Goal: Transaction & Acquisition: Book appointment/travel/reservation

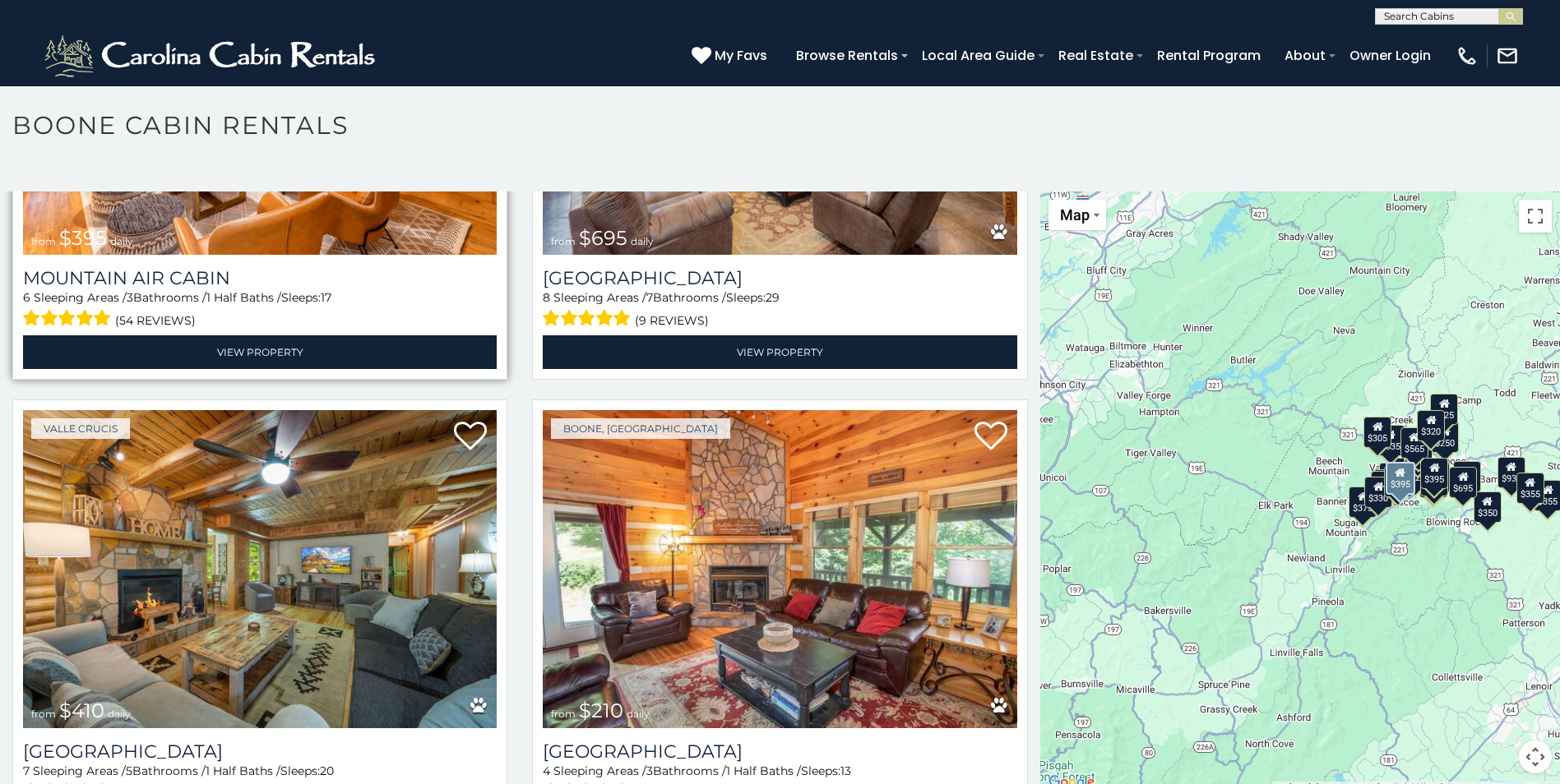
scroll to position [5999, 0]
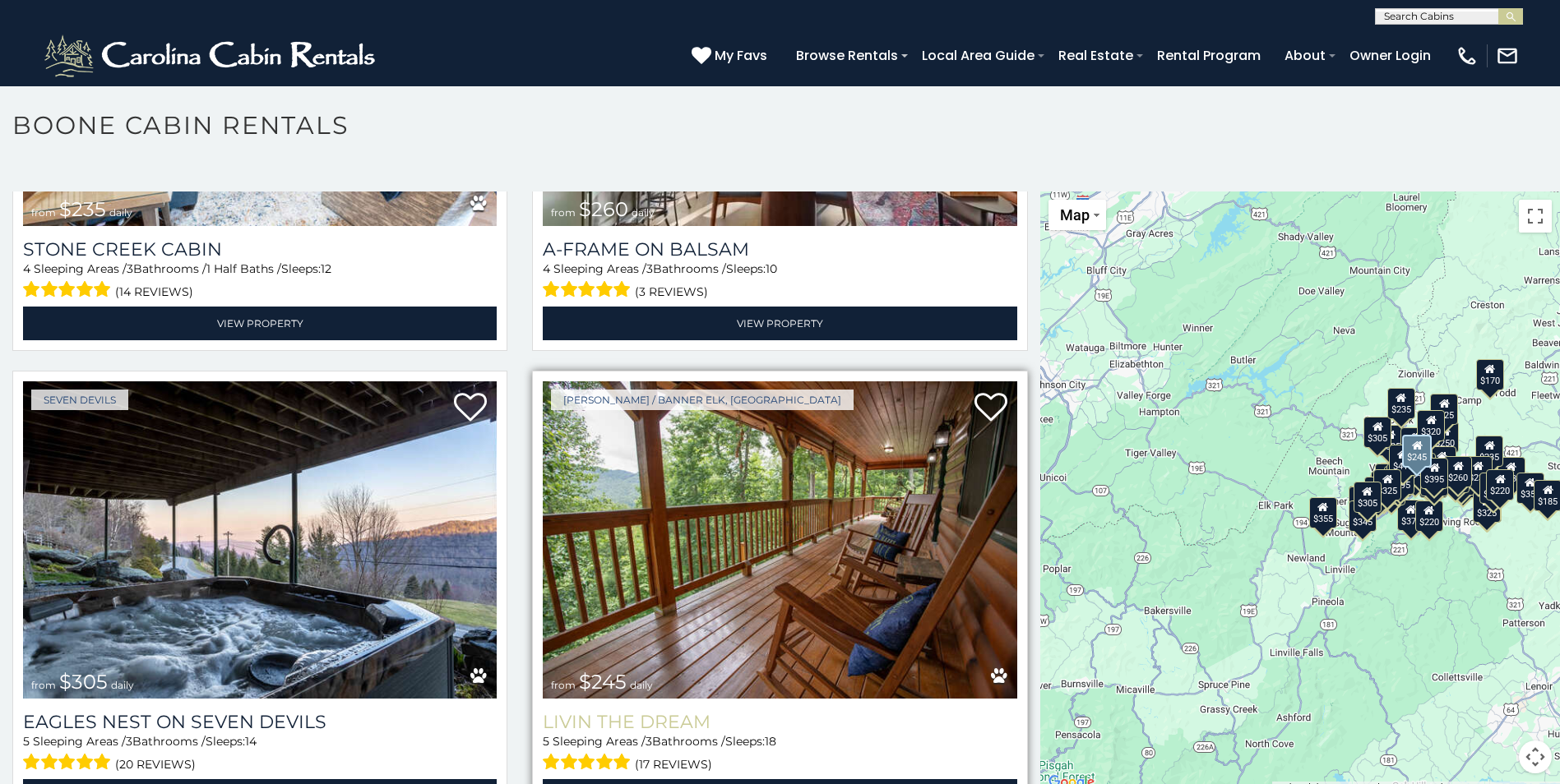
scroll to position [10814, 0]
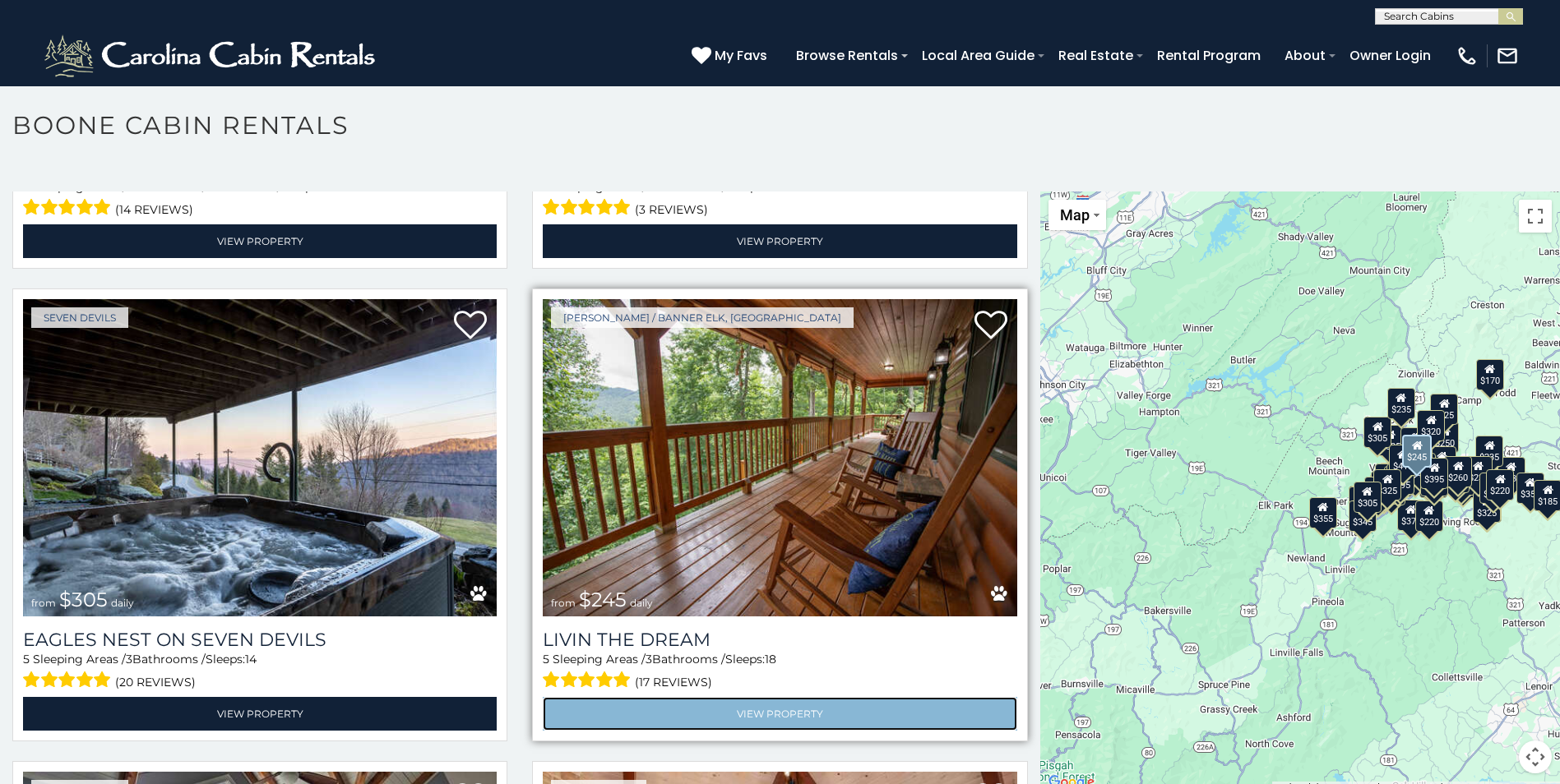
click at [654, 697] on link "View Property" at bounding box center [780, 714] width 473 height 33
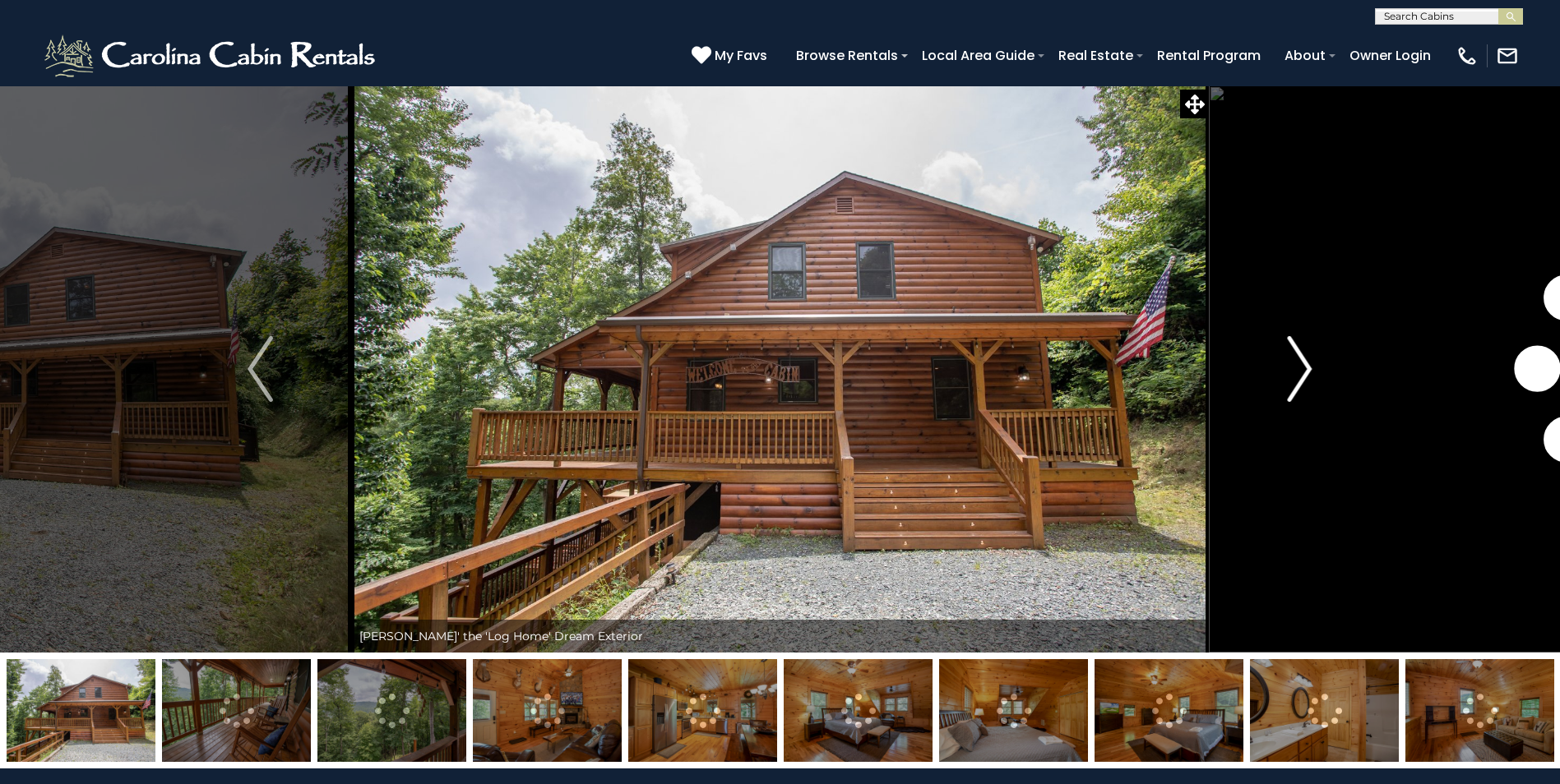
click at [1277, 376] on button "Next" at bounding box center [1299, 369] width 181 height 567
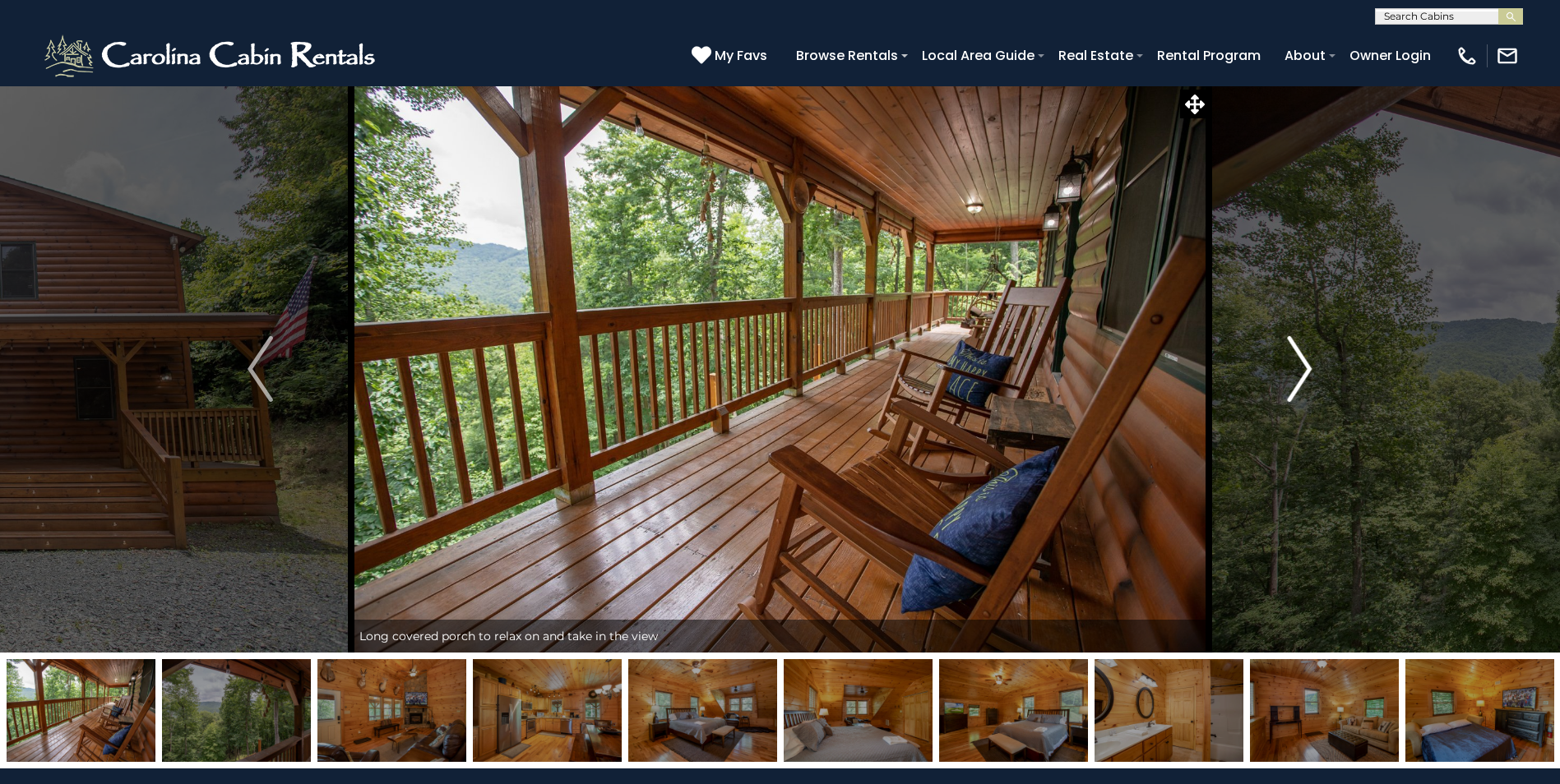
click at [1288, 376] on img "Next" at bounding box center [1299, 369] width 24 height 65
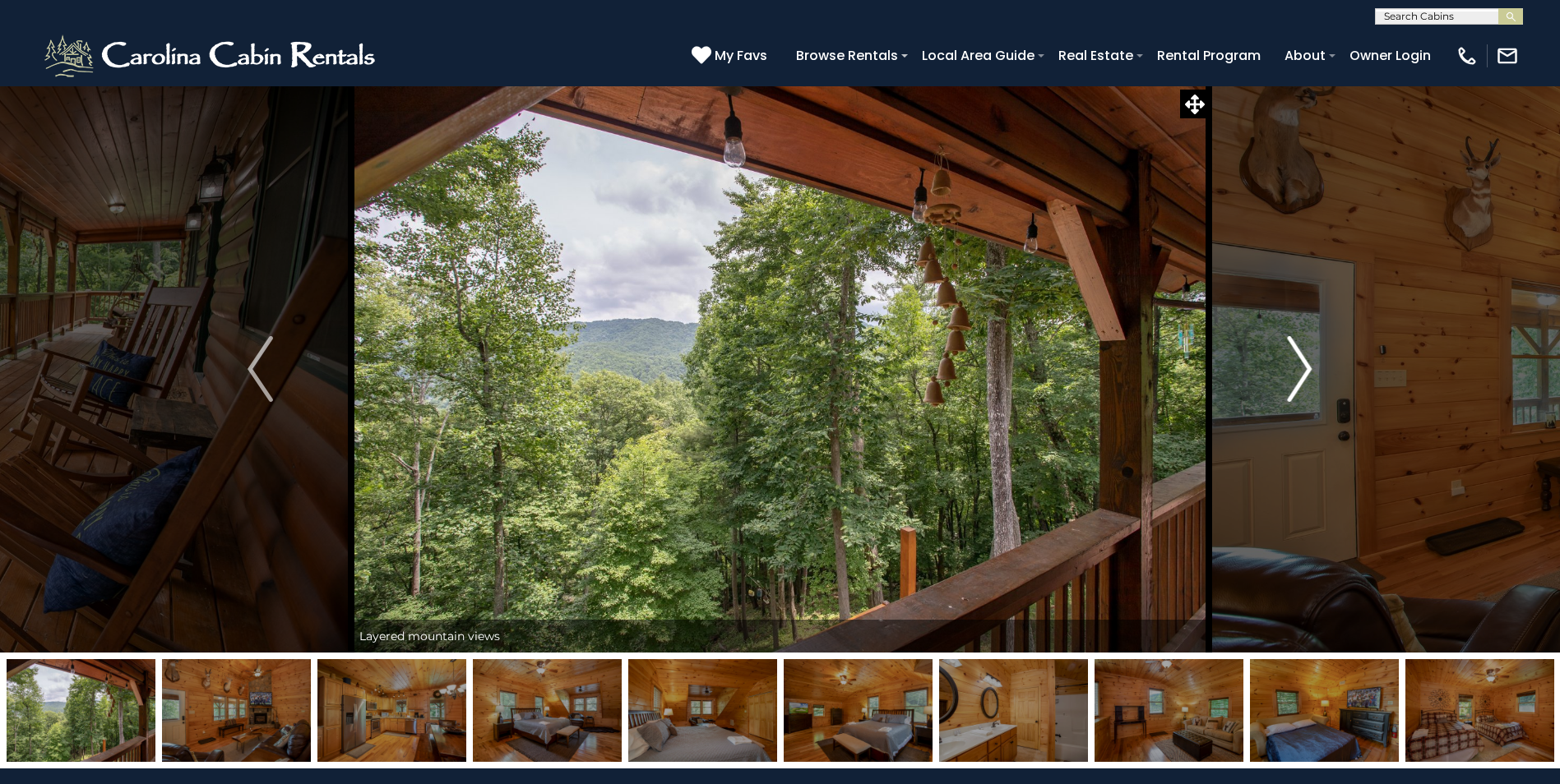
click at [1299, 384] on img "Next" at bounding box center [1299, 369] width 24 height 65
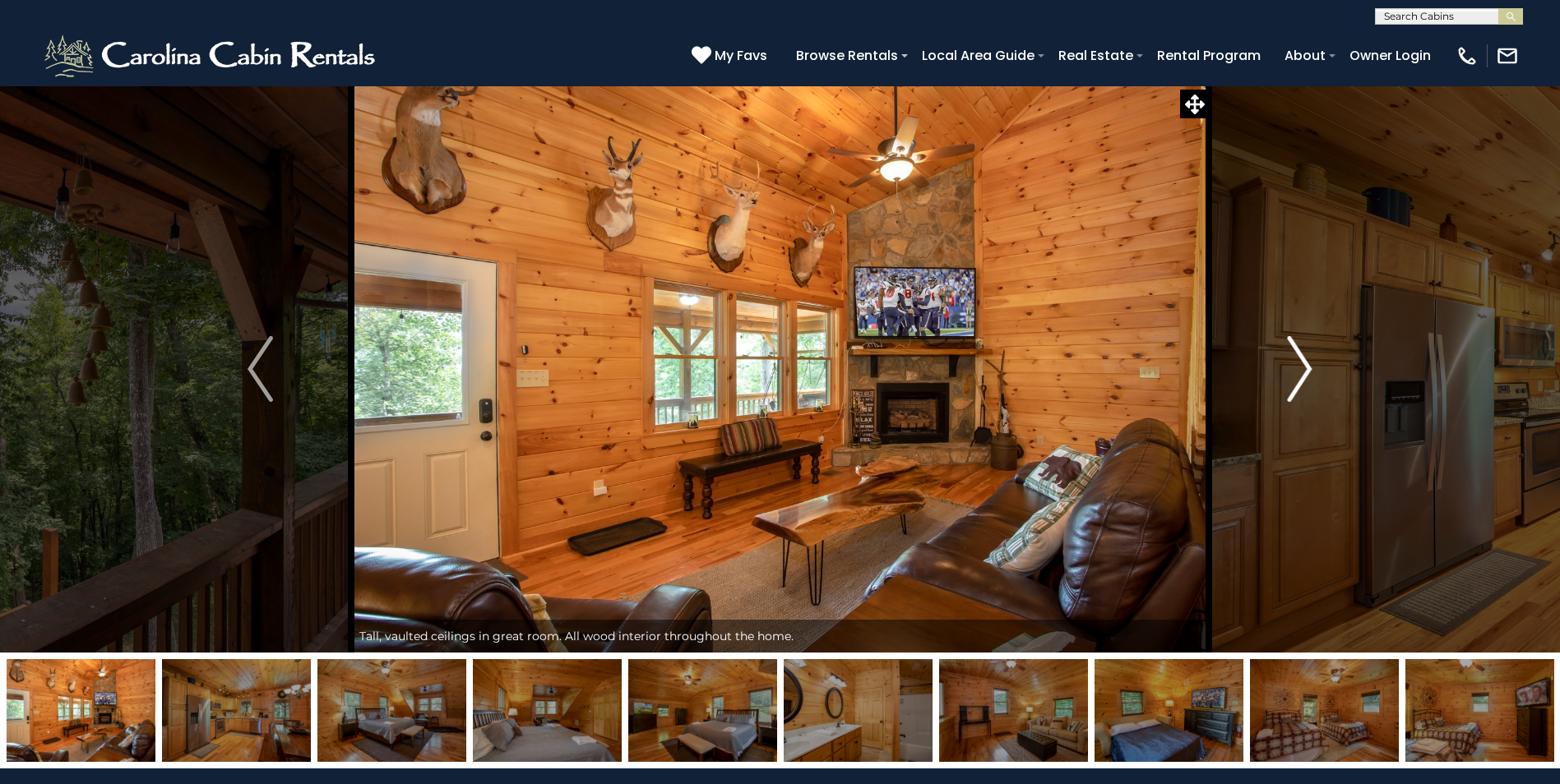
click at [1299, 384] on img "Next" at bounding box center [1299, 369] width 24 height 65
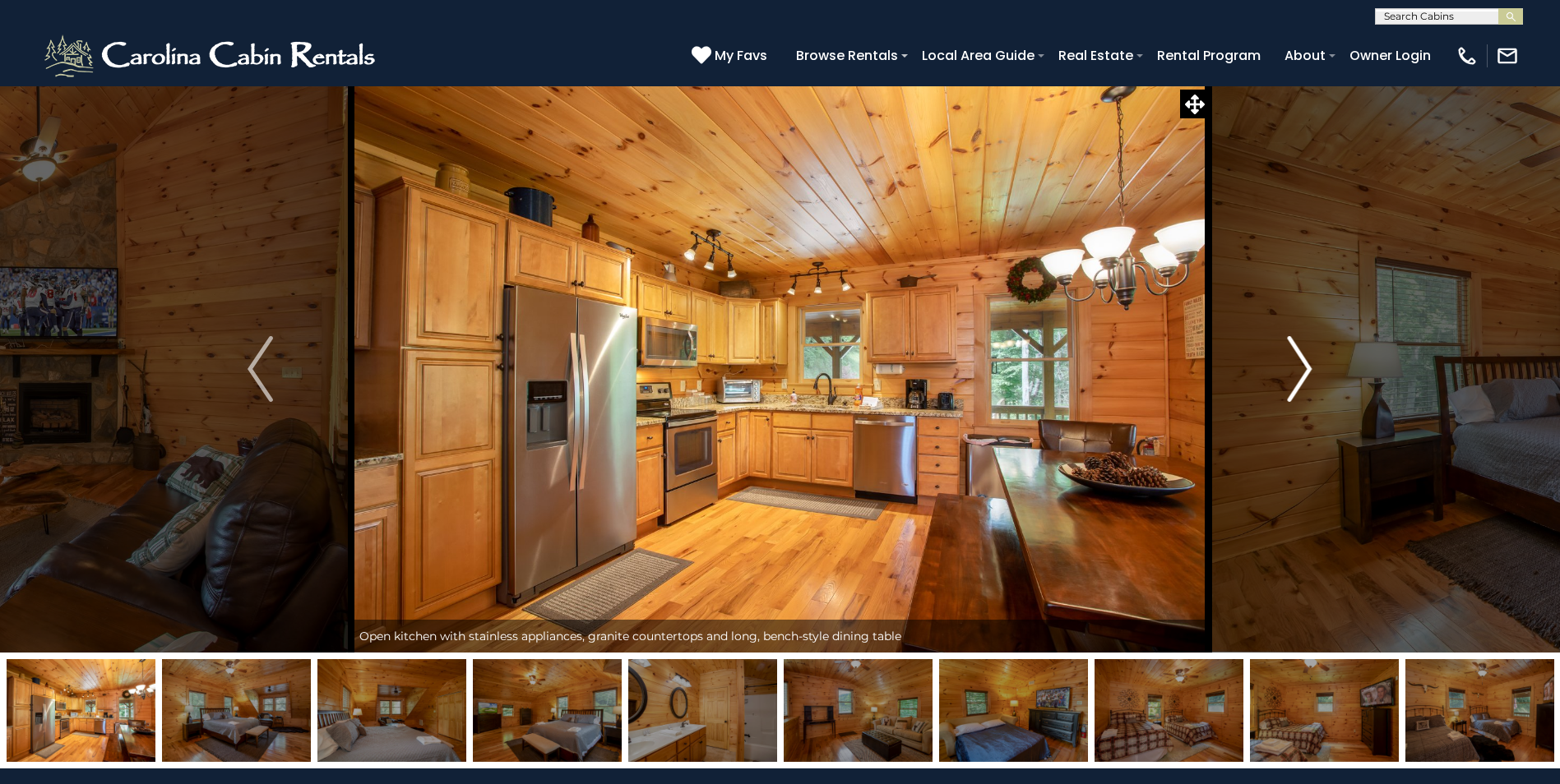
click at [1299, 384] on img "Next" at bounding box center [1299, 369] width 24 height 65
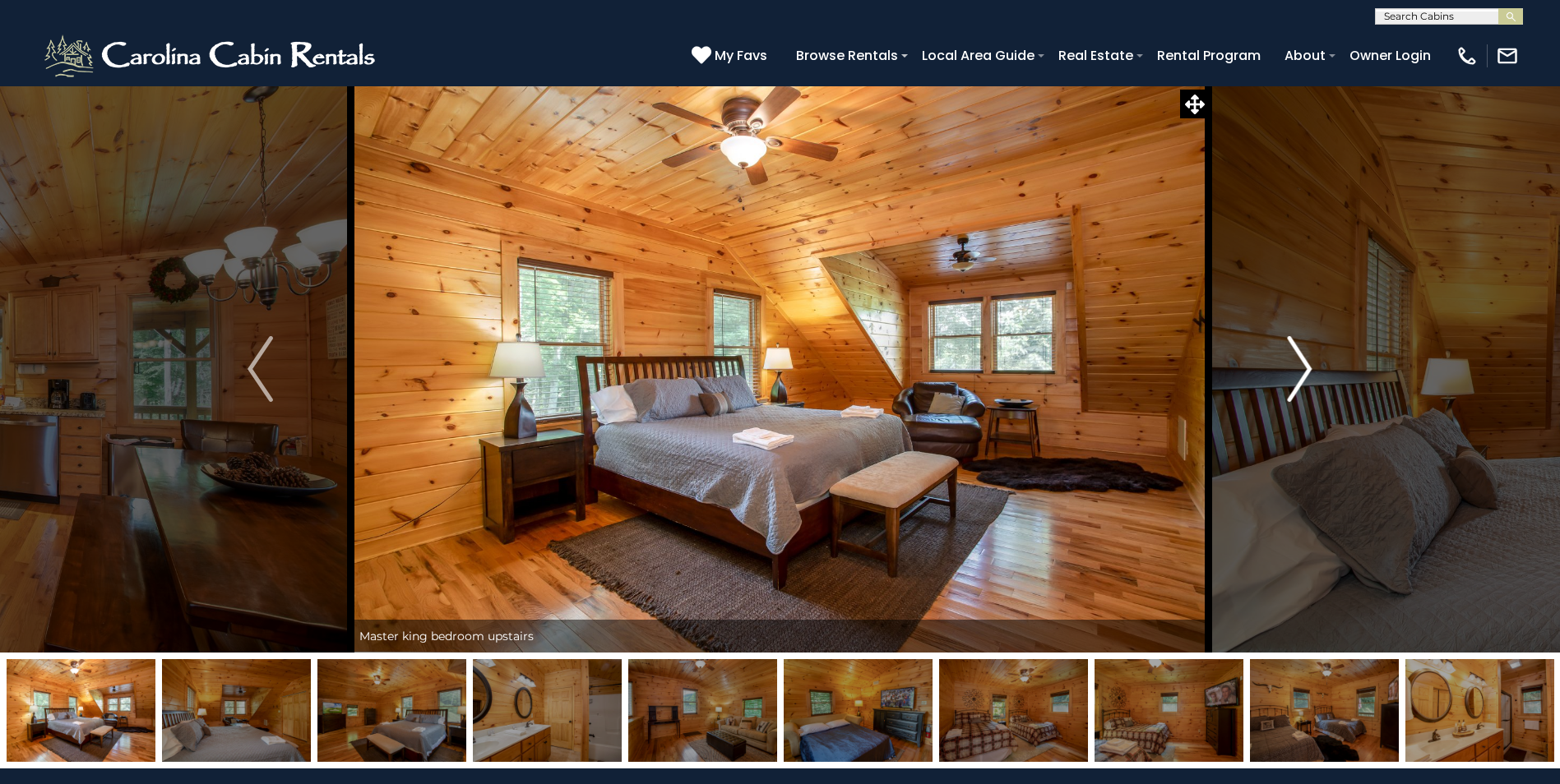
click at [1299, 384] on img "Next" at bounding box center [1299, 369] width 24 height 65
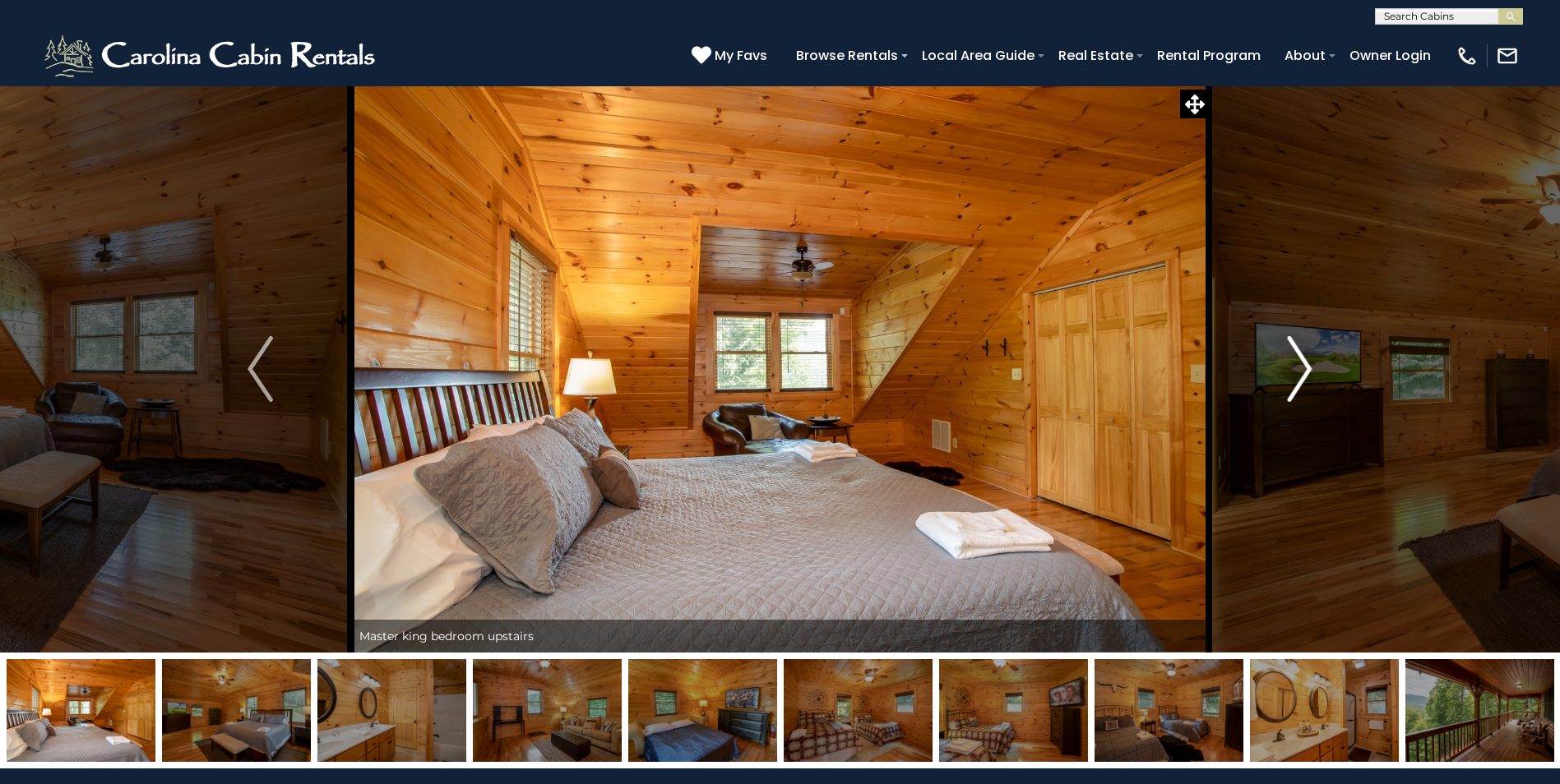
click at [1299, 384] on img "Next" at bounding box center [1299, 369] width 24 height 65
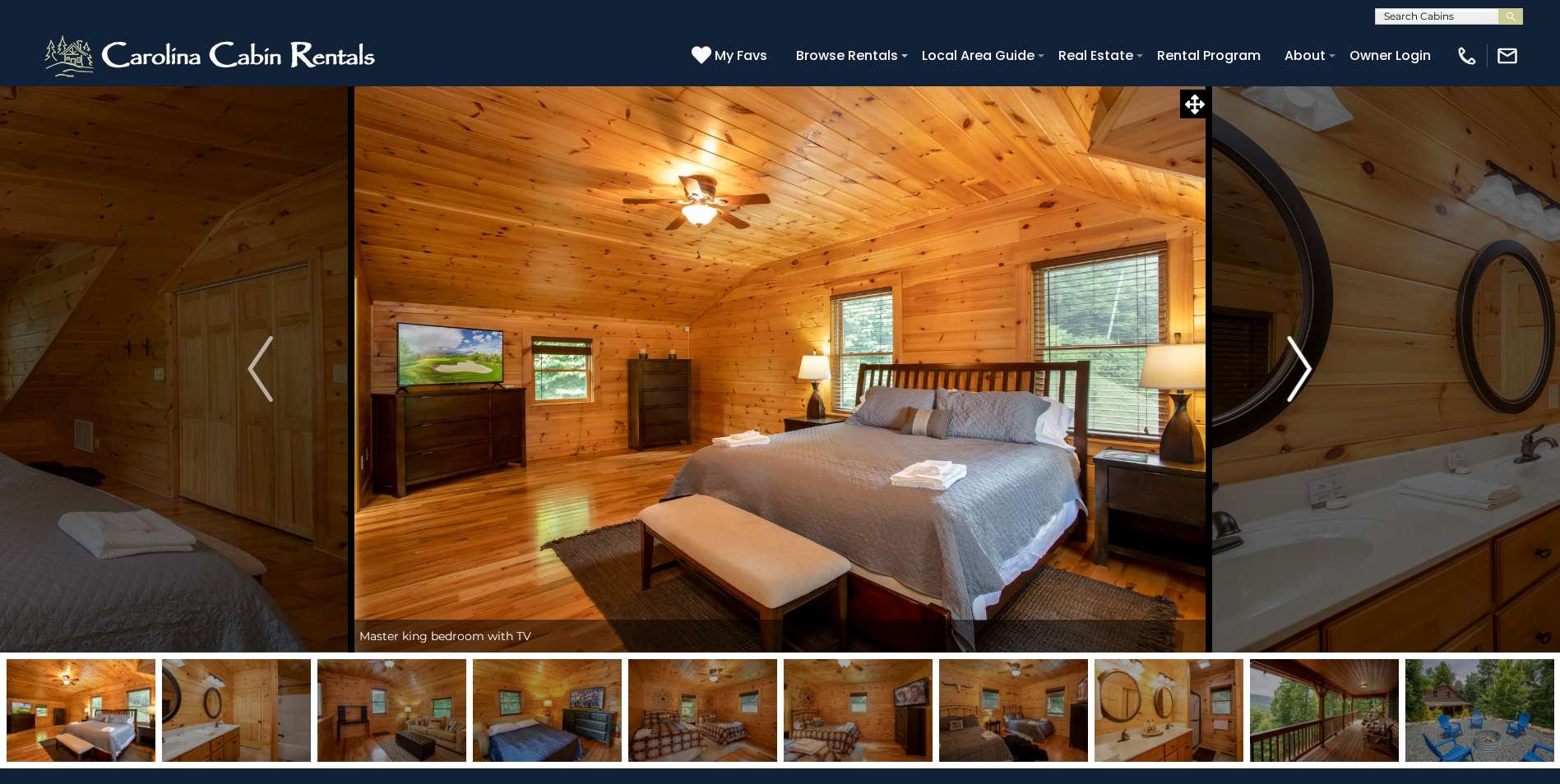
click at [1299, 384] on img "Next" at bounding box center [1299, 369] width 24 height 65
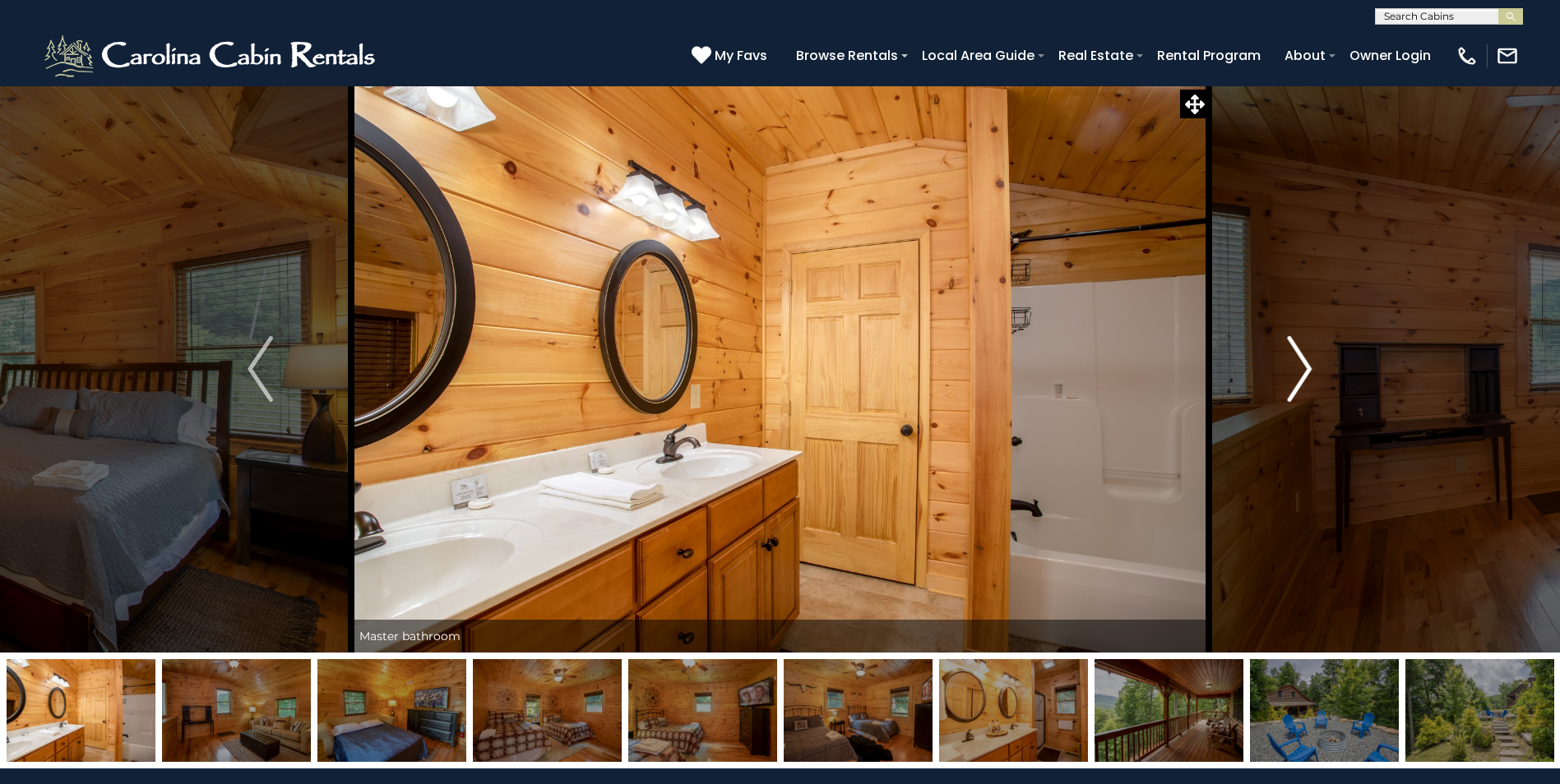
click at [1299, 384] on img "Next" at bounding box center [1299, 369] width 24 height 65
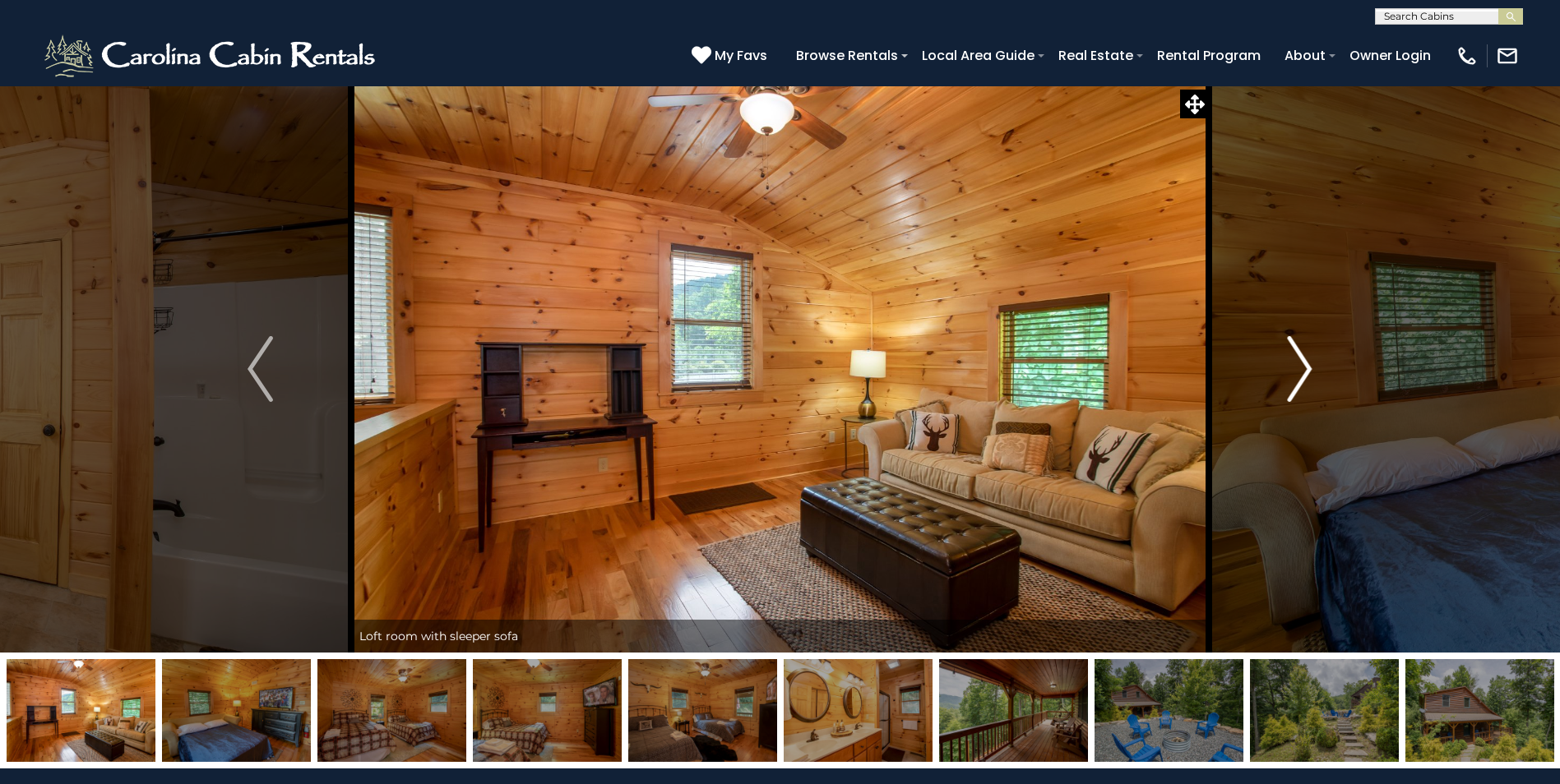
click at [1299, 384] on img "Next" at bounding box center [1299, 369] width 24 height 65
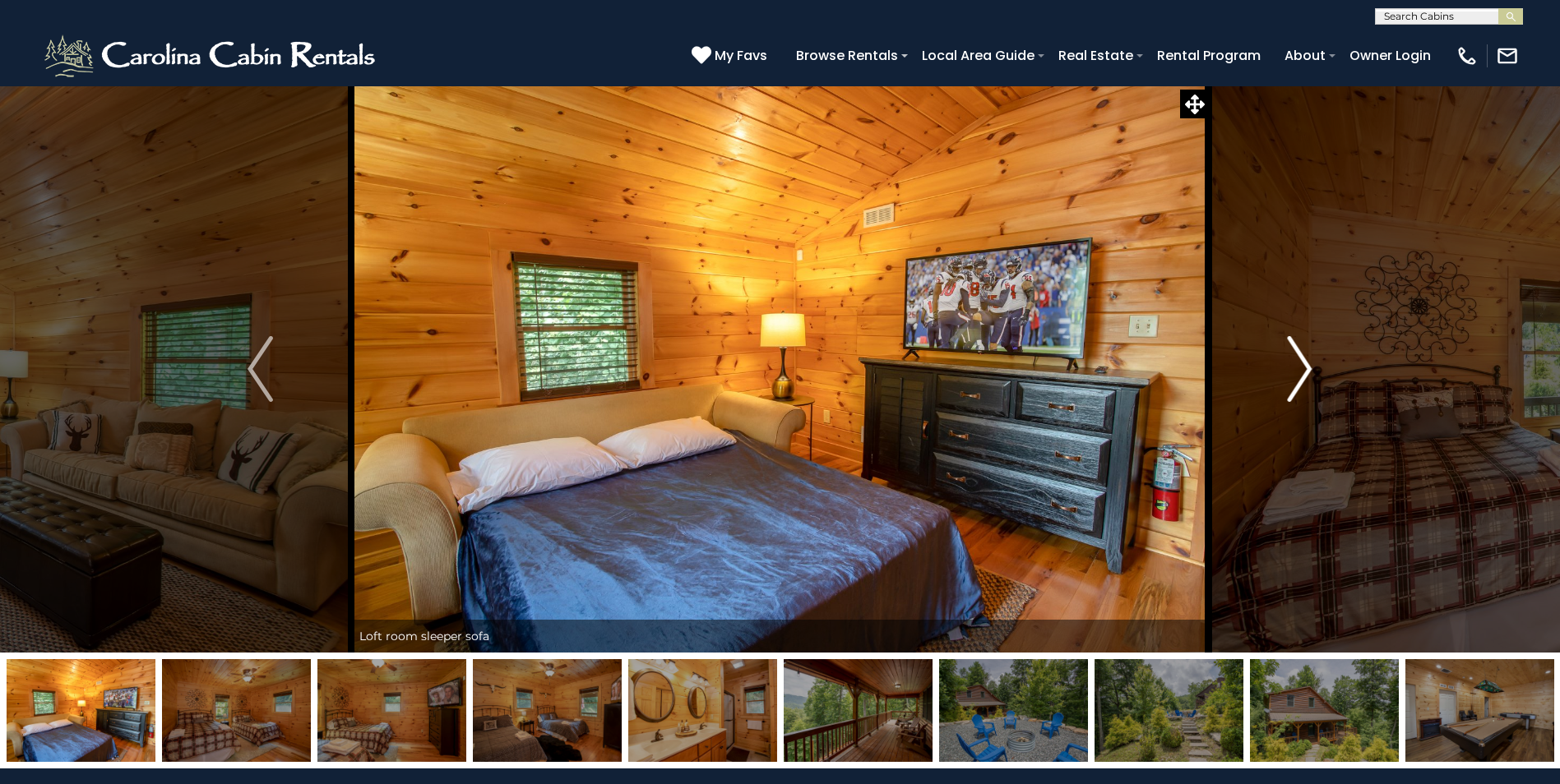
click at [1299, 384] on img "Next" at bounding box center [1299, 369] width 24 height 65
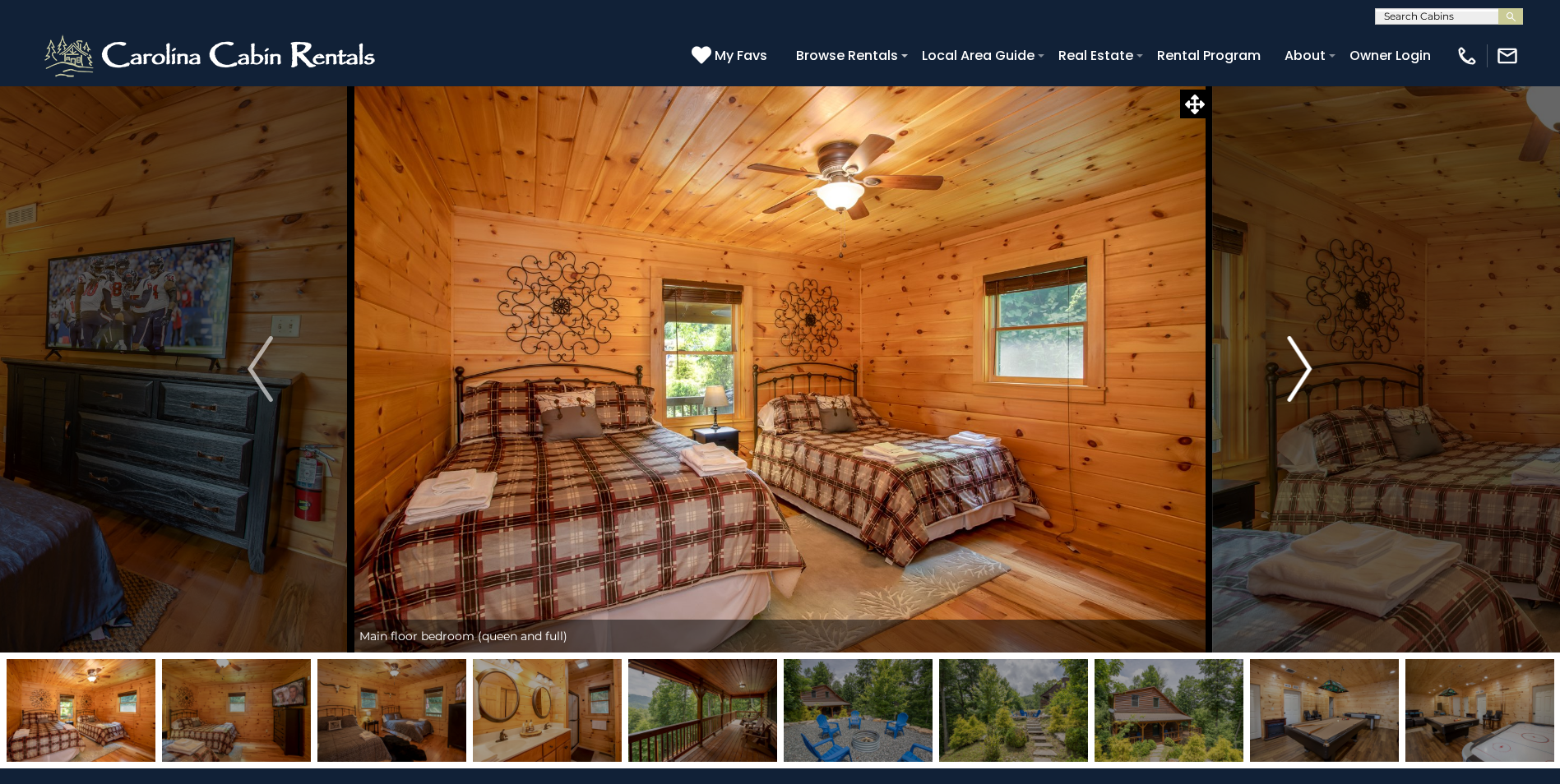
click at [1299, 384] on img "Next" at bounding box center [1299, 369] width 24 height 65
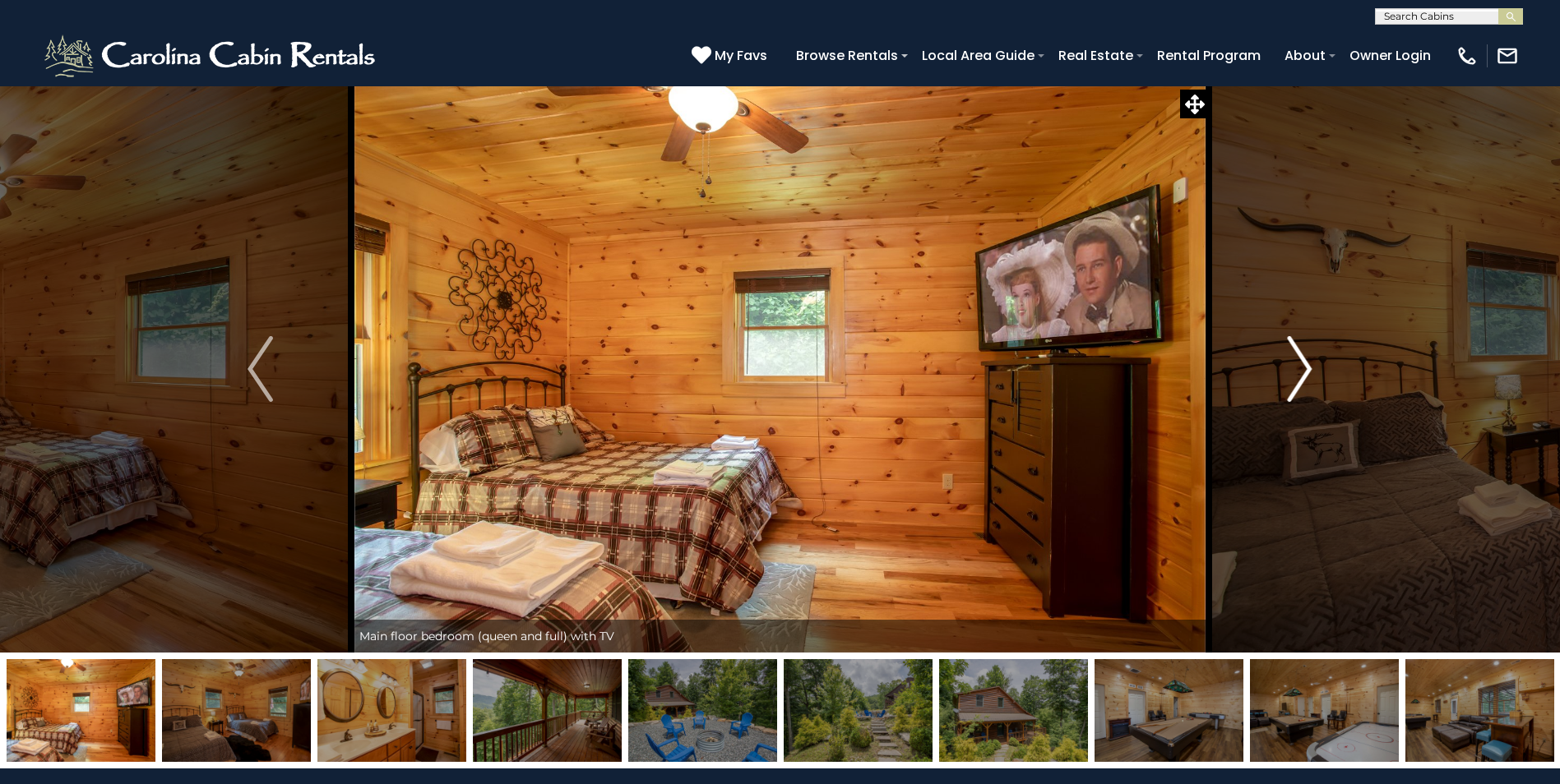
click at [1299, 384] on img "Next" at bounding box center [1299, 369] width 24 height 65
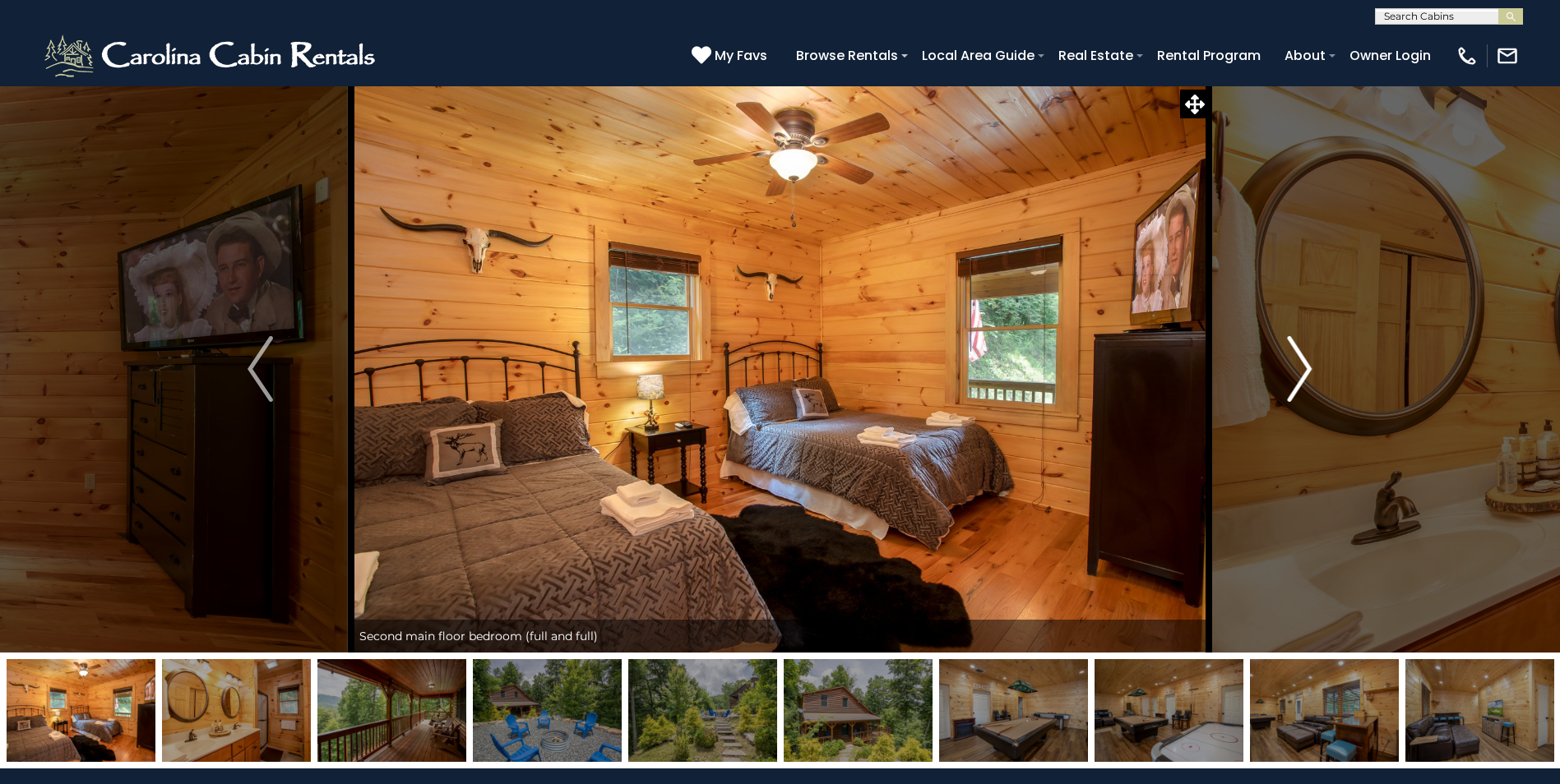
click at [1299, 384] on img "Next" at bounding box center [1299, 369] width 24 height 65
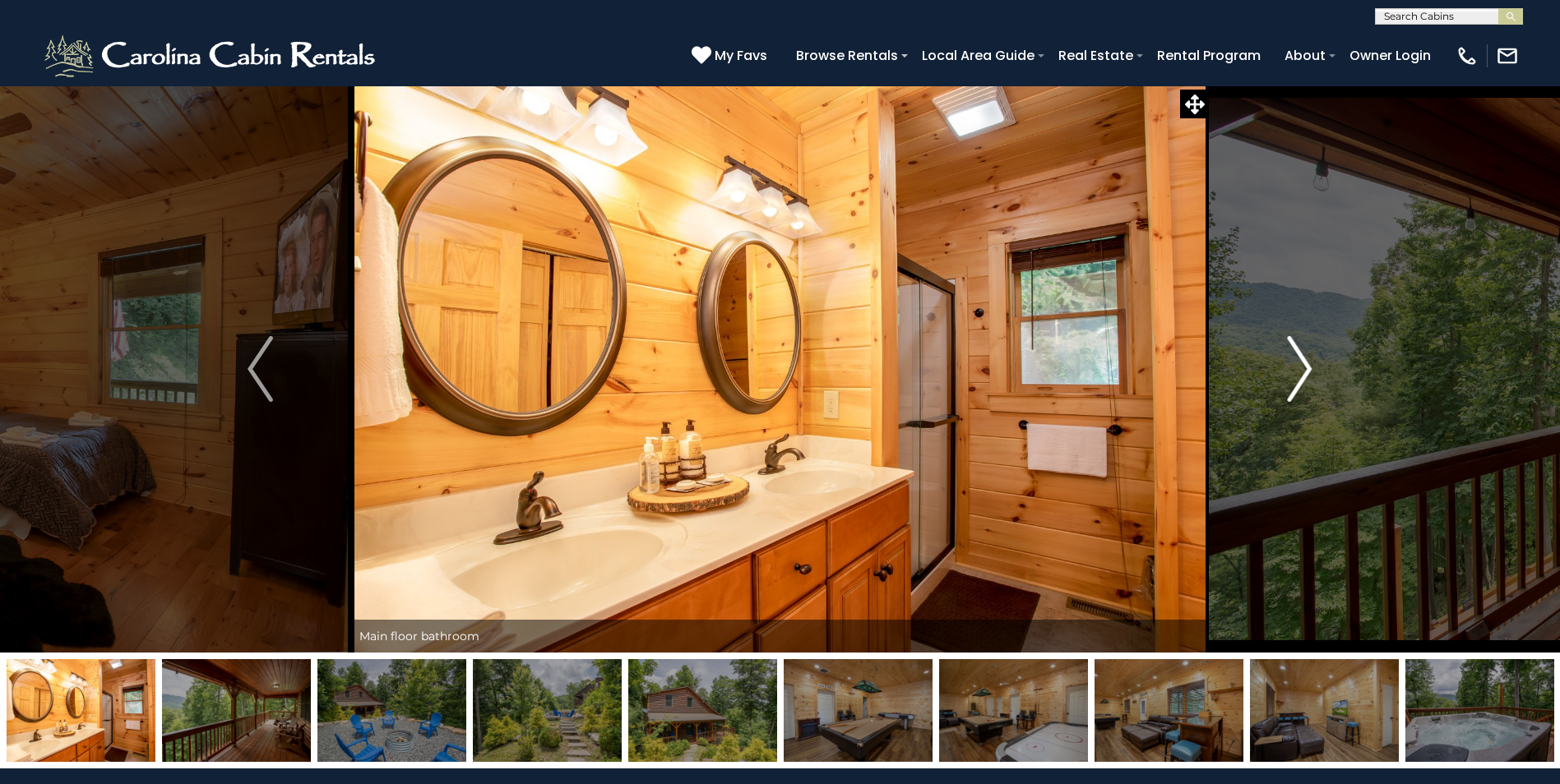
click at [1299, 384] on img "Next" at bounding box center [1299, 369] width 24 height 65
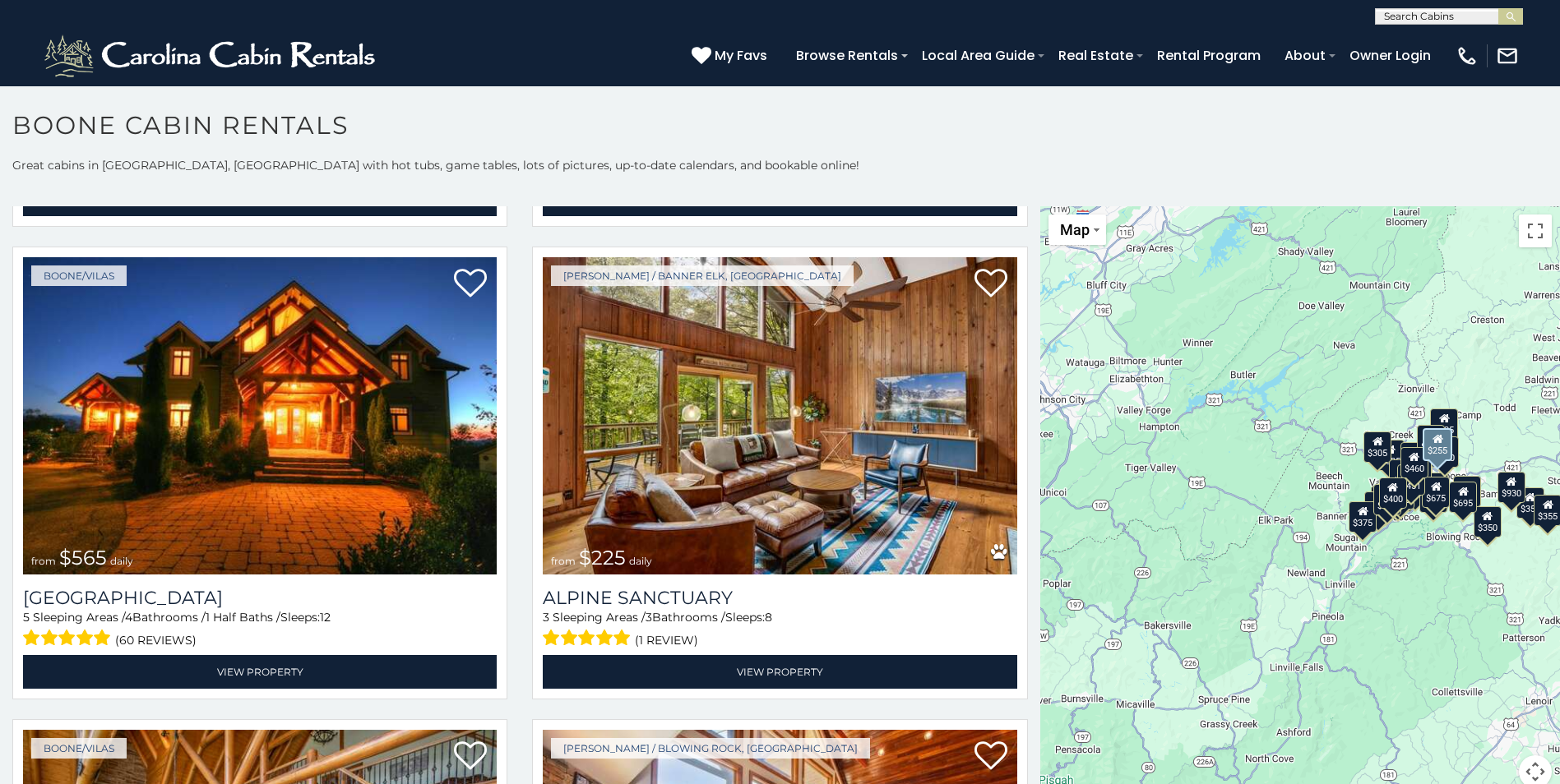
scroll to position [3780, 0]
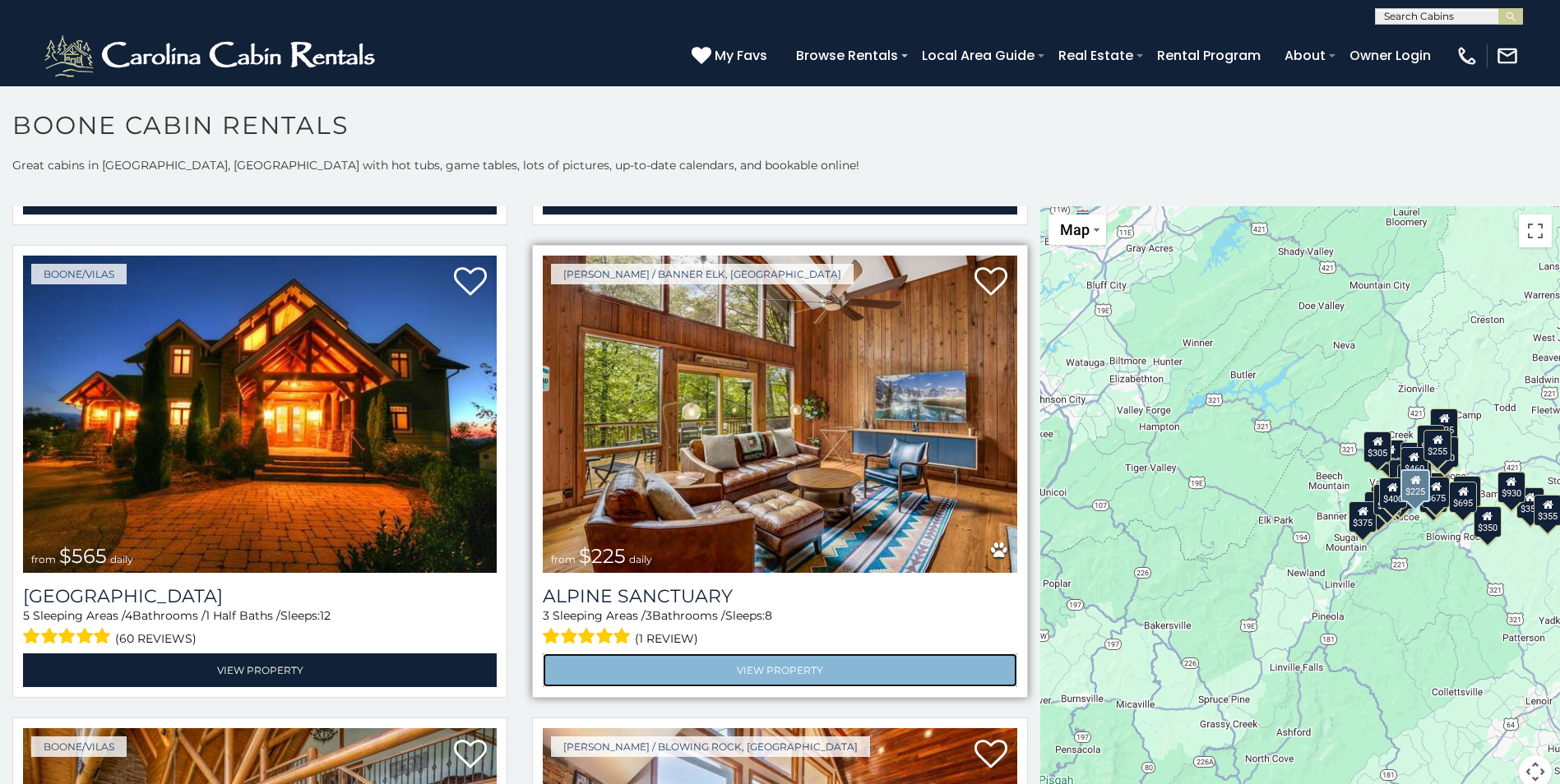
click at [825, 653] on link "View Property" at bounding box center [780, 670] width 473 height 33
